Goal: Ask a question

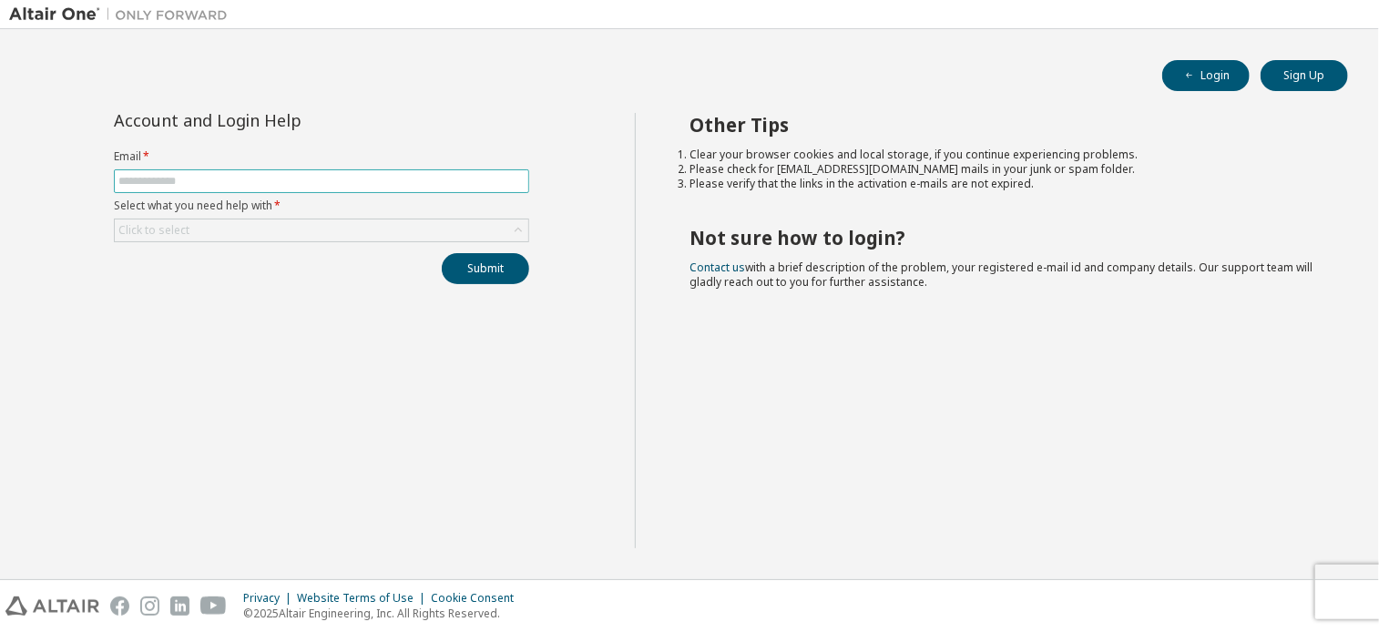
click at [242, 183] on input "text" at bounding box center [321, 181] width 406 height 15
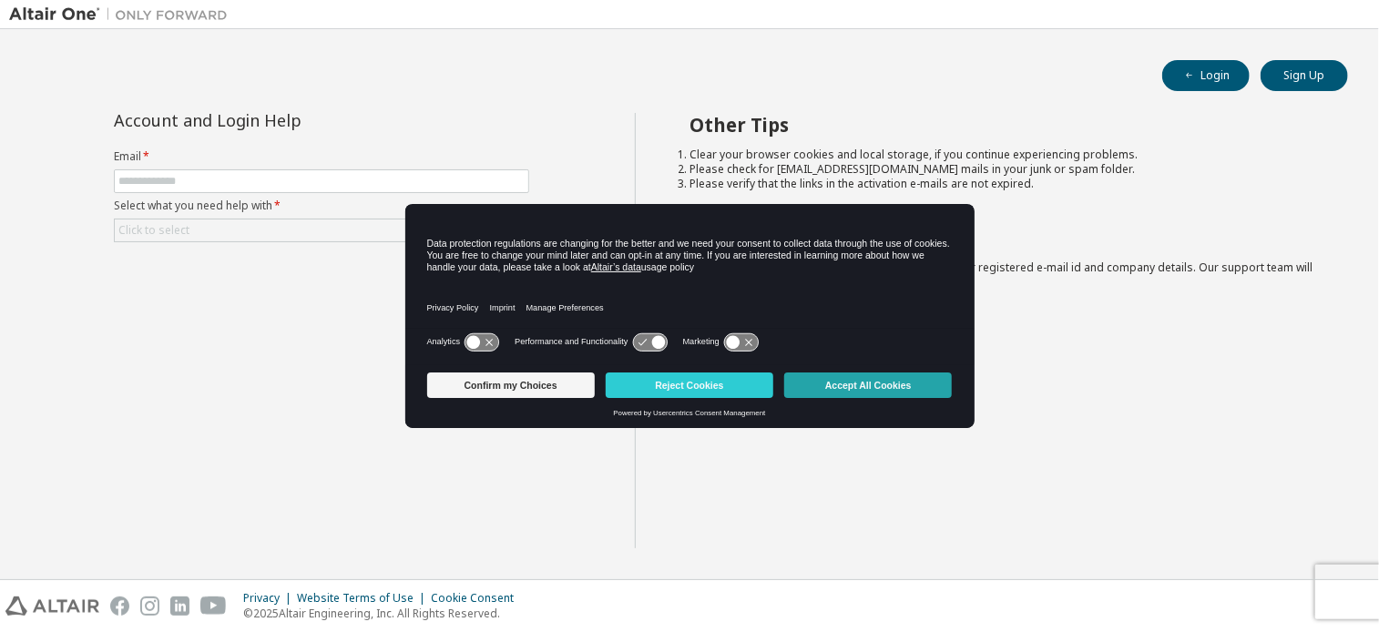
click at [896, 390] on button "Accept All Cookies" at bounding box center [868, 386] width 168 height 26
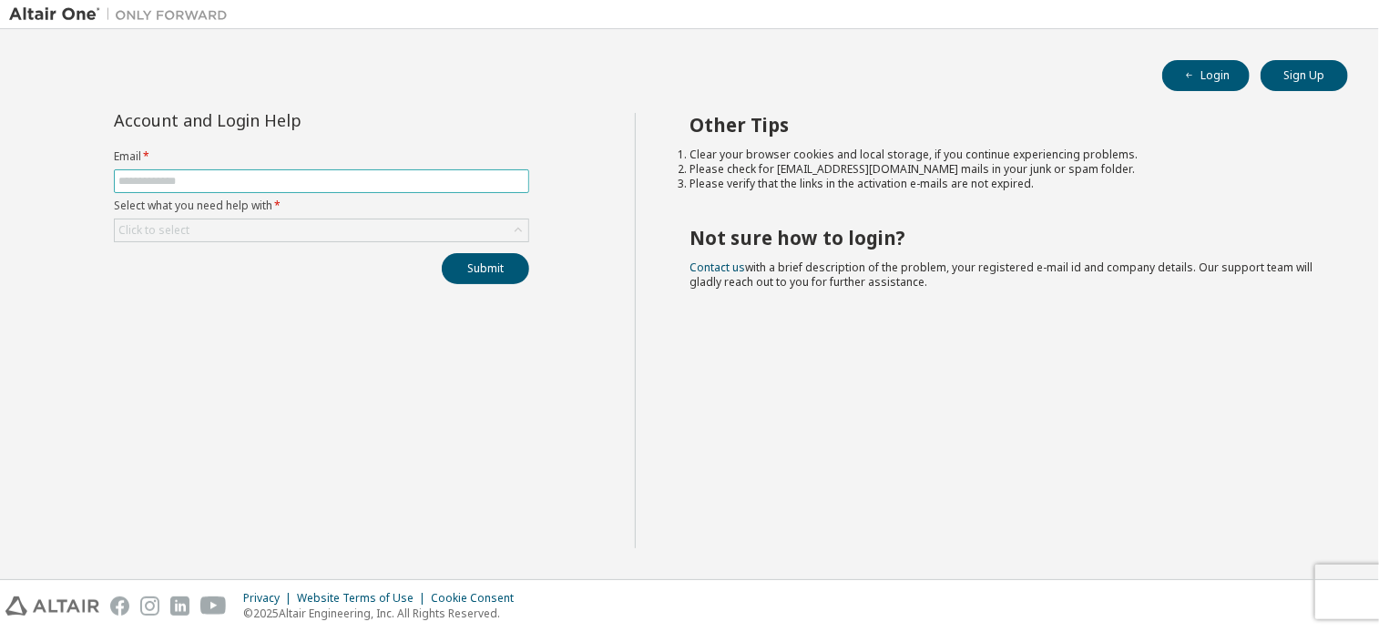
click at [183, 180] on input "text" at bounding box center [321, 181] width 406 height 15
type input "**********"
click at [223, 231] on div "Click to select" at bounding box center [322, 231] width 414 height 22
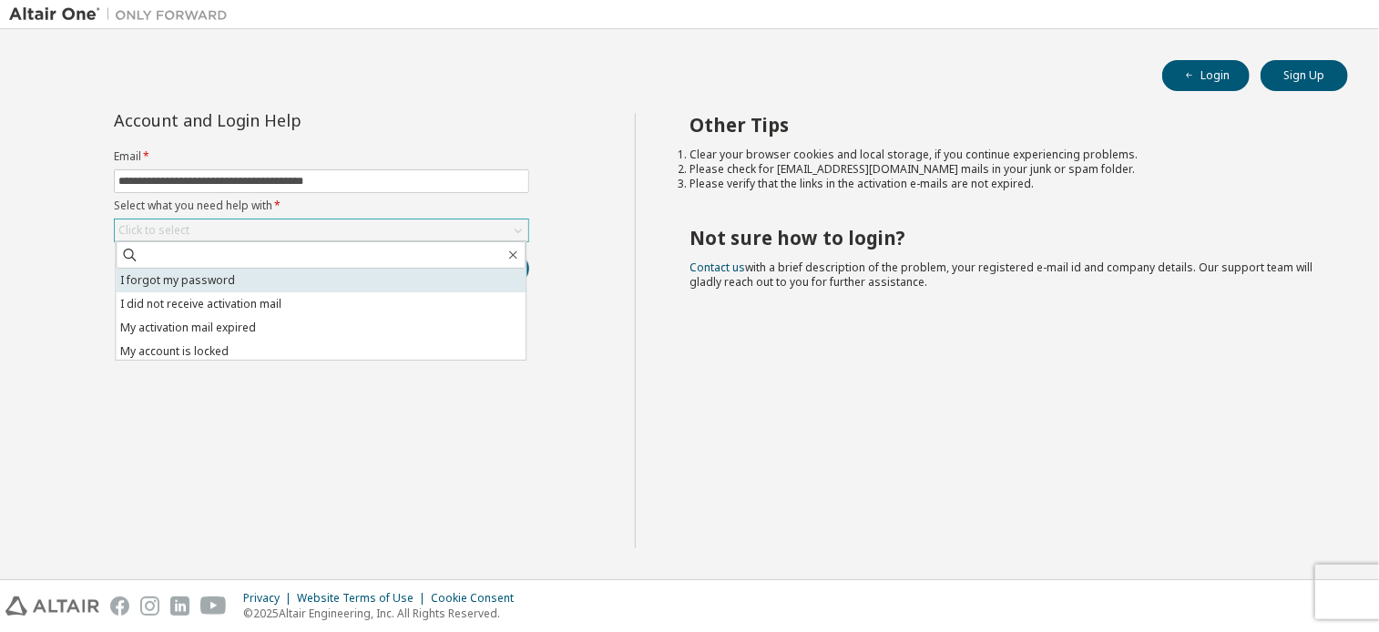
click at [187, 281] on li "I forgot my password" at bounding box center [321, 281] width 410 height 24
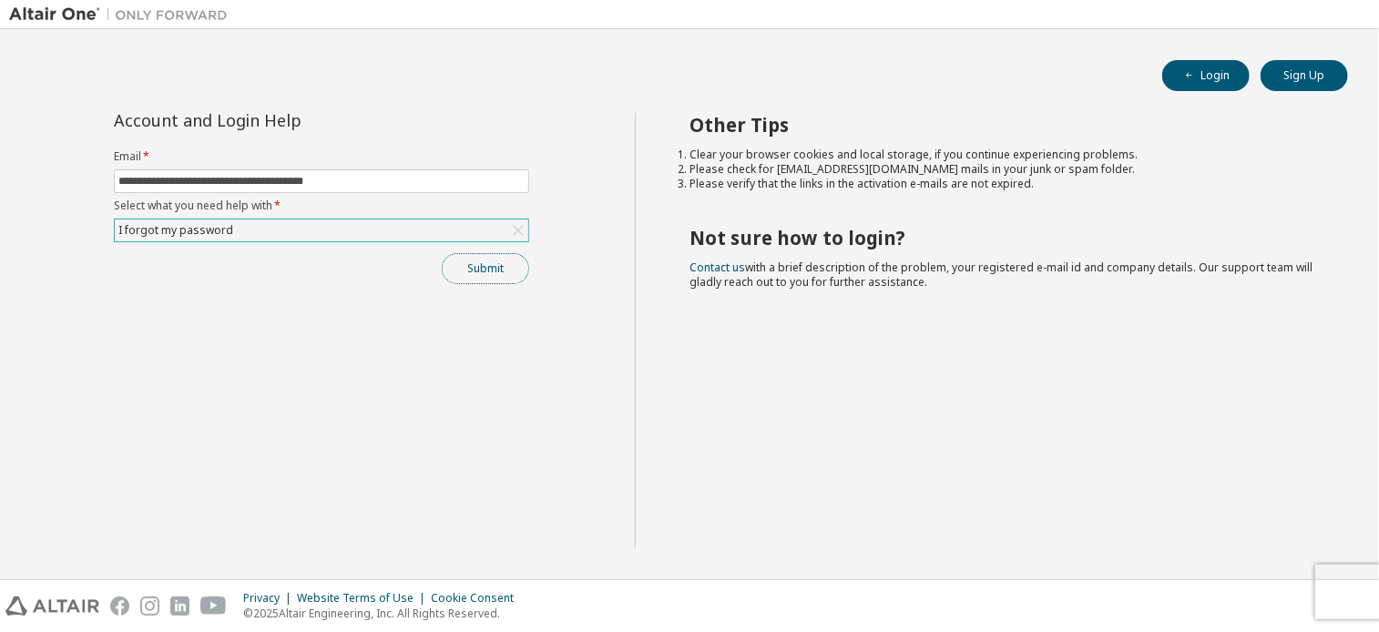
click at [484, 264] on button "Submit" at bounding box center [485, 268] width 87 height 31
click at [474, 262] on button "Submit" at bounding box center [485, 268] width 87 height 31
click at [1349, 592] on div "Privacy Website Terms of Use Cookie Consent © 2025 Altair Engineering, Inc. All…" at bounding box center [689, 606] width 1379 height 52
drag, startPoint x: 1250, startPoint y: 567, endPoint x: 1230, endPoint y: 588, distance: 29.0
click at [1230, 588] on div "**********" at bounding box center [689, 316] width 1379 height 632
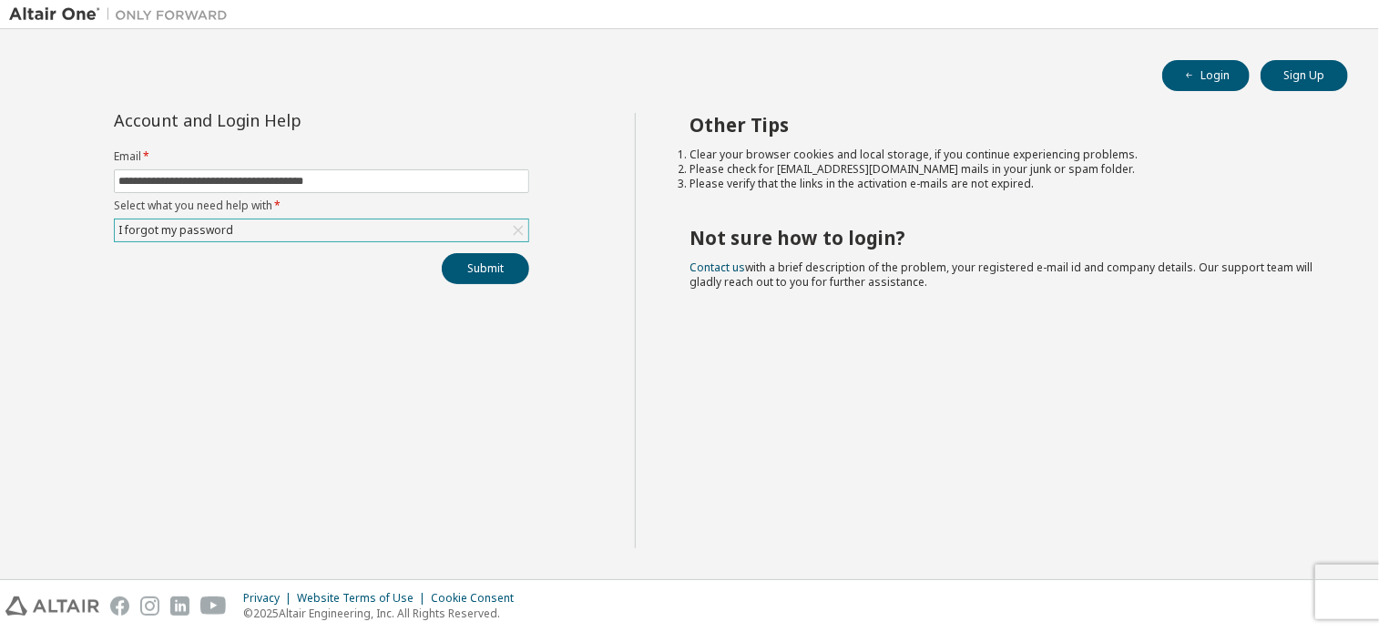
drag, startPoint x: 1230, startPoint y: 588, endPoint x: 1192, endPoint y: 614, distance: 45.7
click at [1192, 614] on div "Privacy Website Terms of Use Cookie Consent © 2025 Altair Engineering, Inc. All…" at bounding box center [689, 606] width 1379 height 52
click at [1108, 461] on div "Other Tips Clear your browser cookies and local storage, if you continue experi…" at bounding box center [1003, 330] width 736 height 435
